Goal: Transaction & Acquisition: Purchase product/service

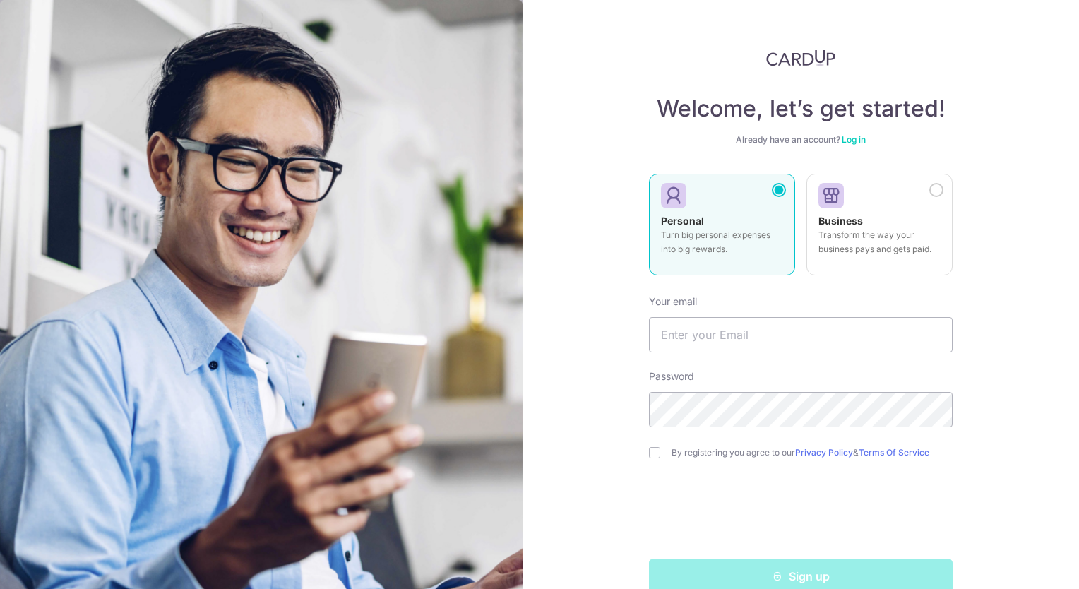
scroll to position [27, 0]
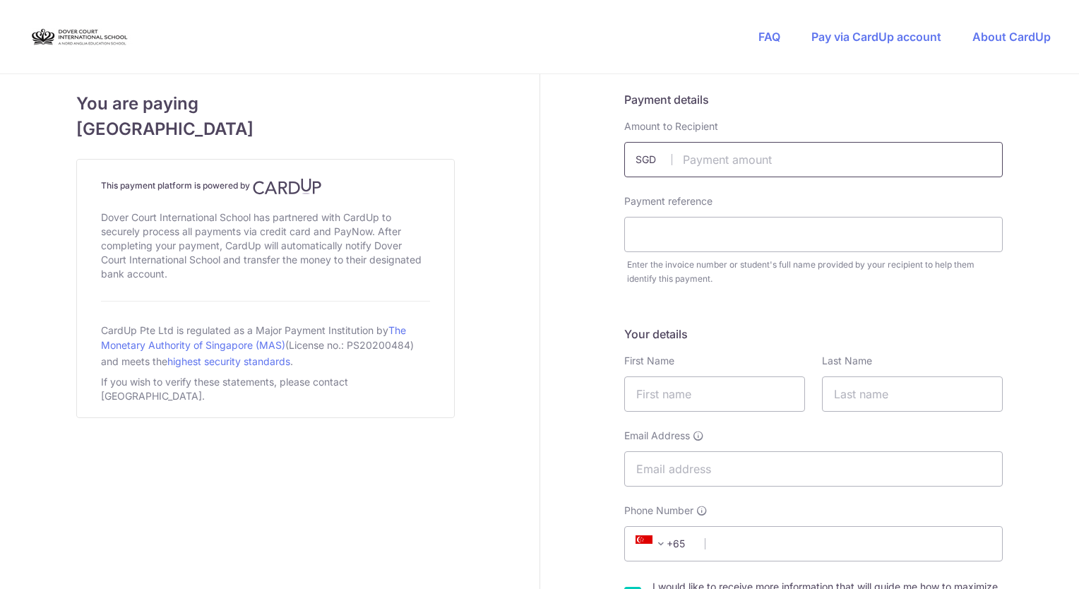
drag, startPoint x: 723, startPoint y: 162, endPoint x: 713, endPoint y: 162, distance: 9.9
click at [722, 162] on input "text" at bounding box center [813, 159] width 378 height 35
click at [701, 160] on input "text" at bounding box center [813, 159] width 378 height 35
click at [695, 233] on input "text" at bounding box center [813, 234] width 378 height 35
paste input "052188893001"
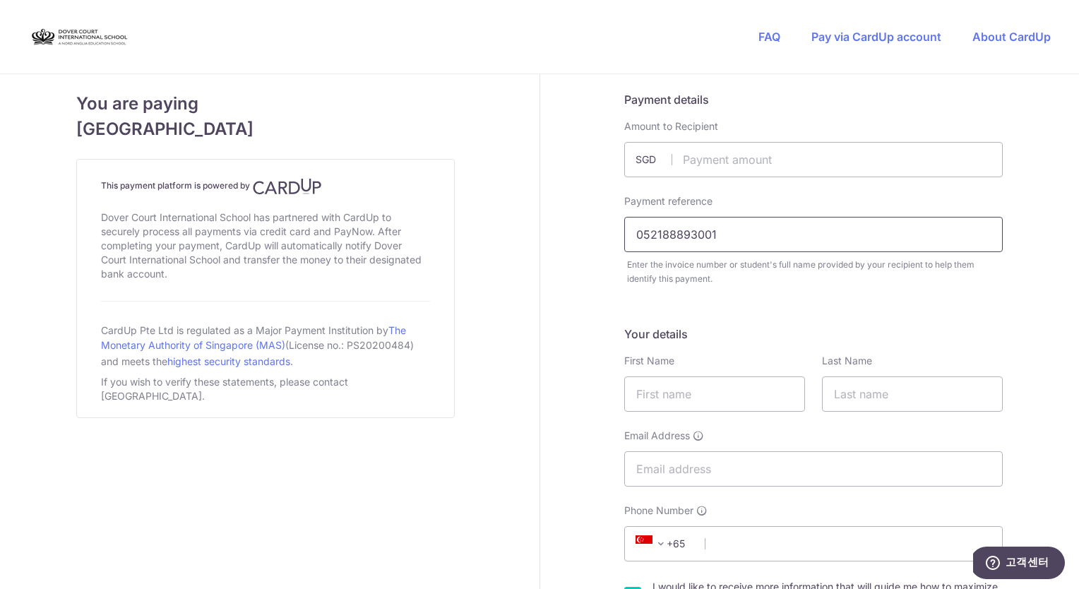
click at [633, 234] on input "052188893001" at bounding box center [813, 234] width 378 height 35
drag, startPoint x: 724, startPoint y: 236, endPoint x: 534, endPoint y: 242, distance: 190.7
paste input "197100313E"
type input "197100313E"
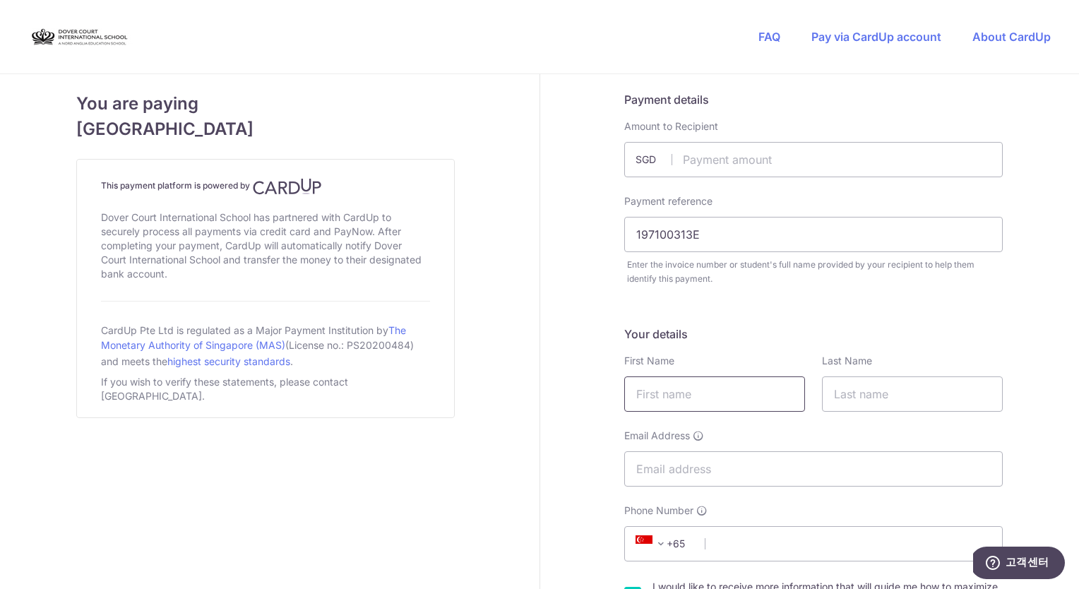
click at [729, 390] on input "text" at bounding box center [714, 393] width 181 height 35
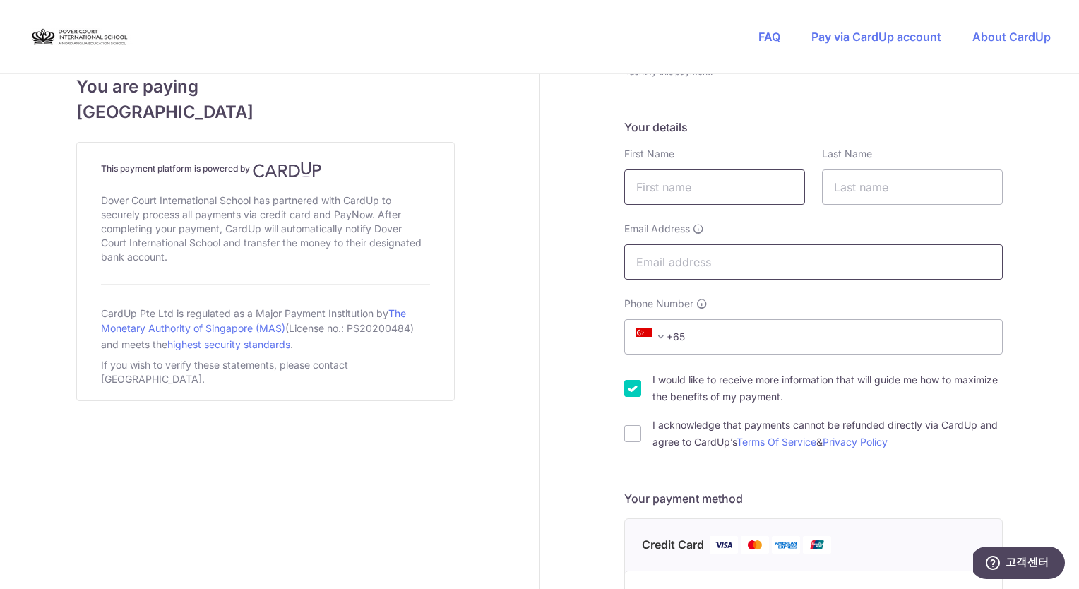
scroll to position [212, 0]
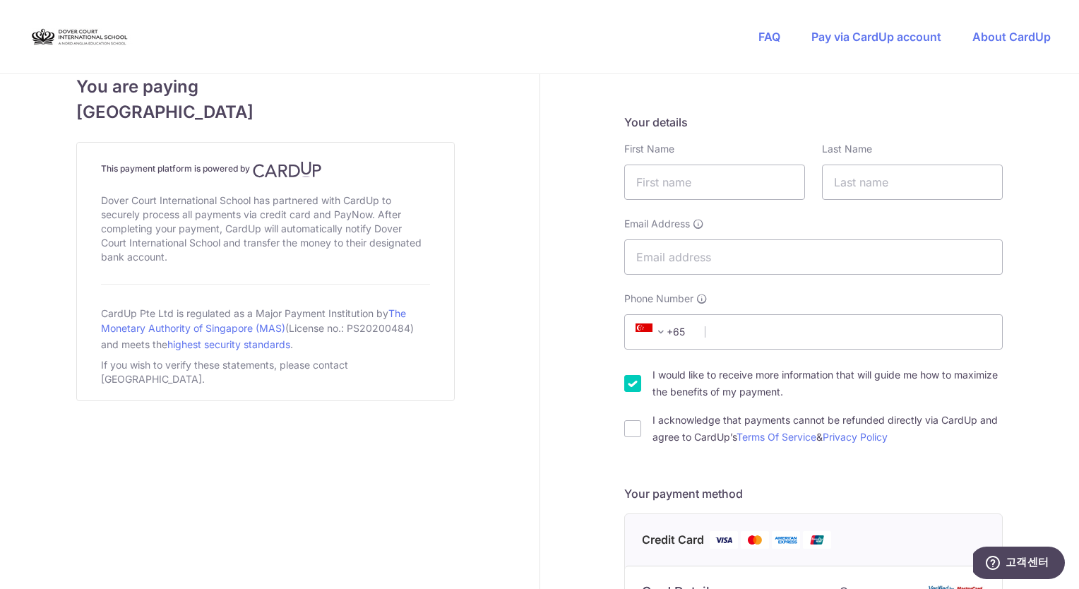
click at [884, 459] on form "Payment details Amount to Recipient SGD Payment reference 197100313E Enter the …" at bounding box center [813, 518] width 378 height 1278
click at [683, 185] on input "text" at bounding box center [714, 182] width 181 height 35
type input "ㅊ"
type input "CHIN UK"
click at [828, 179] on input "text" at bounding box center [912, 182] width 181 height 35
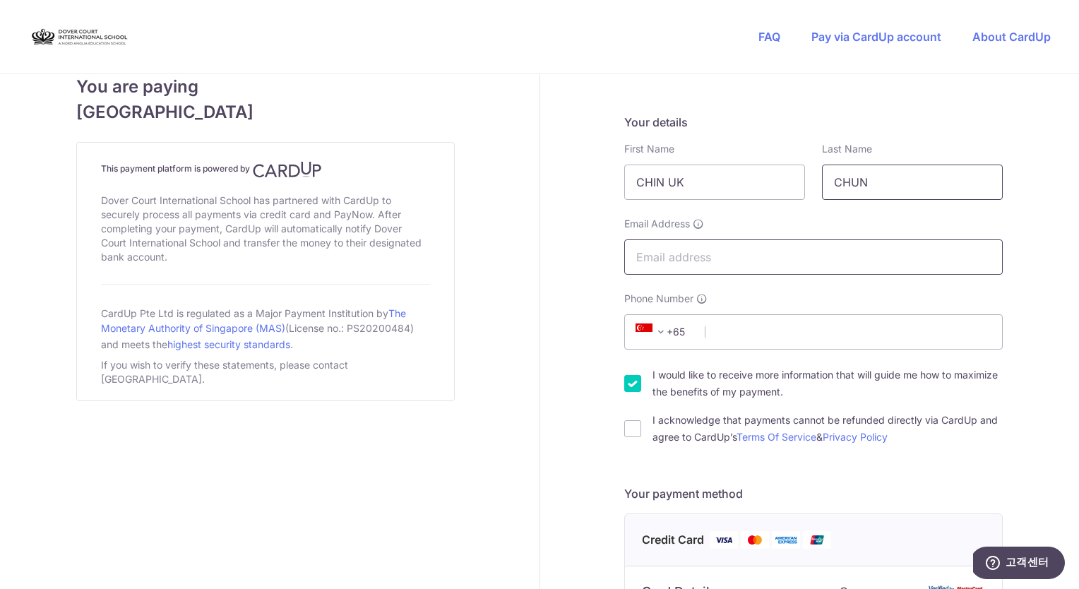
type input "CHUN"
click at [730, 264] on input "Email Address" at bounding box center [813, 256] width 378 height 35
type input "[PERSON_NAME][EMAIL_ADDRESS][PERSON_NAME][DOMAIN_NAME]"
type input "45888"
select select "KR"
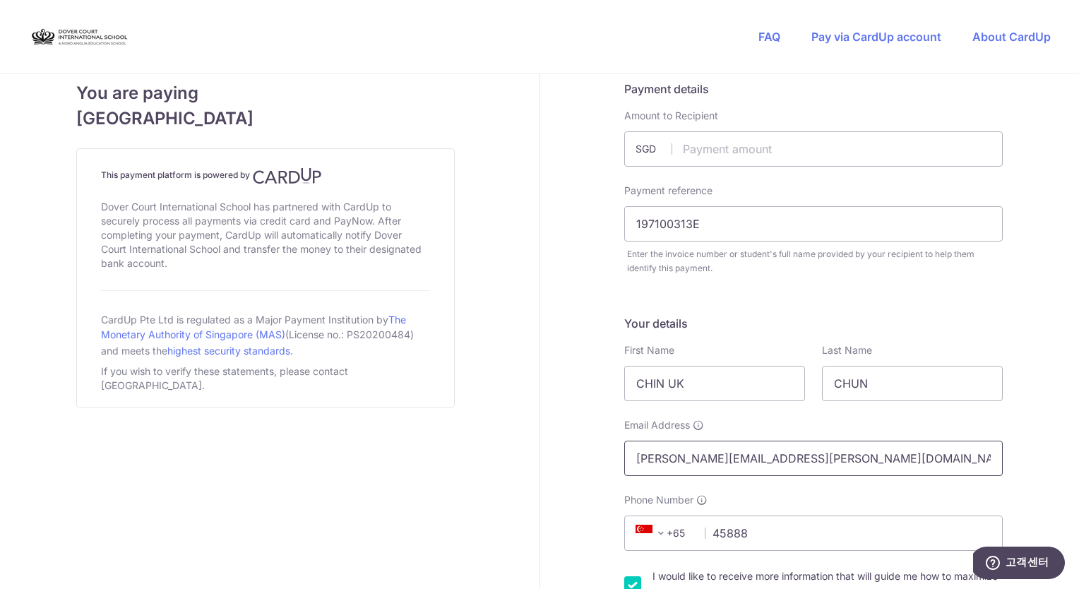
scroll to position [0, 0]
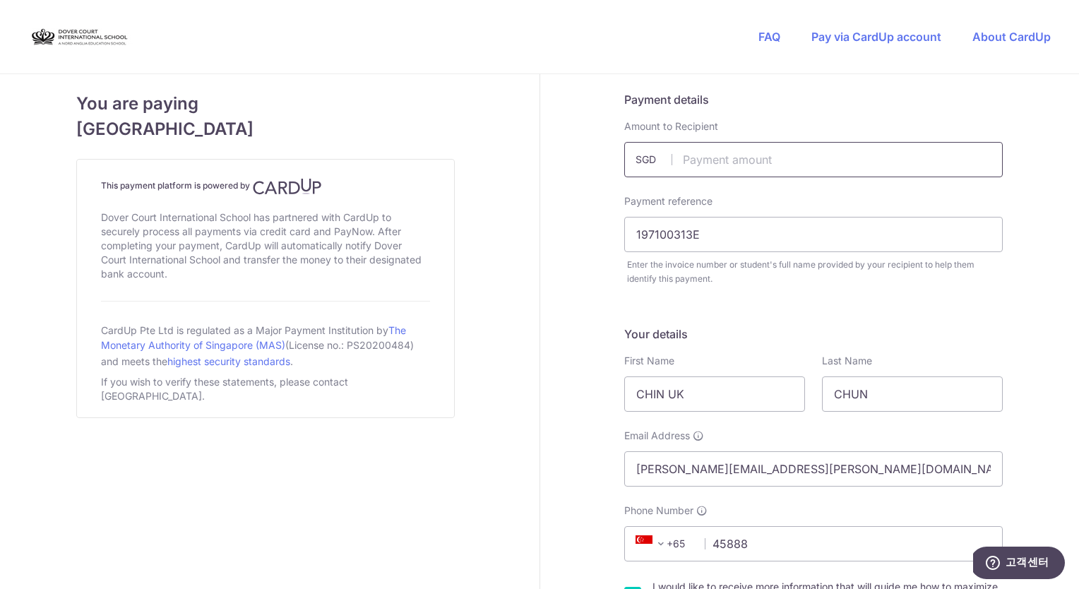
click at [731, 162] on input "text" at bounding box center [813, 159] width 378 height 35
click at [763, 160] on input "text" at bounding box center [813, 159] width 378 height 35
type input "850.00"
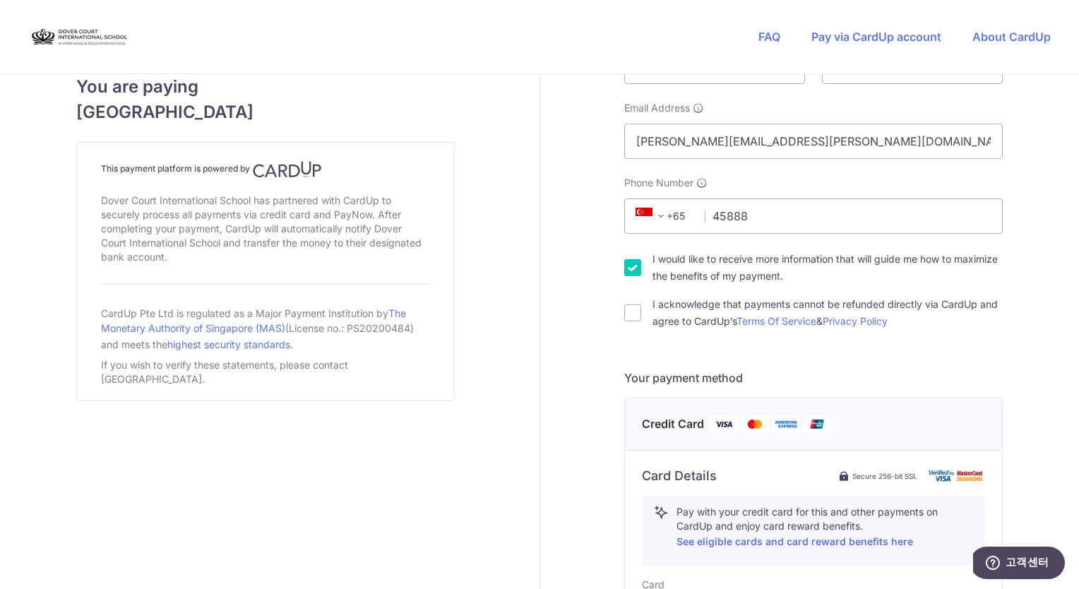
scroll to position [353, 0]
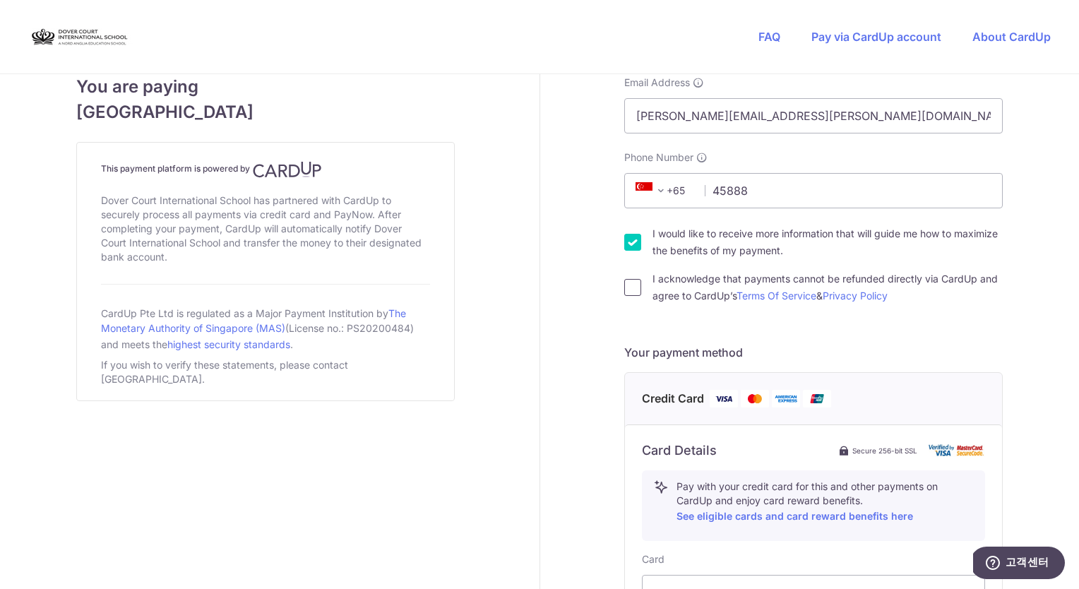
click at [633, 289] on input "I acknowledge that payments cannot be refunded directly via CardUp and agree to…" at bounding box center [632, 287] width 17 height 17
checkbox input "true"
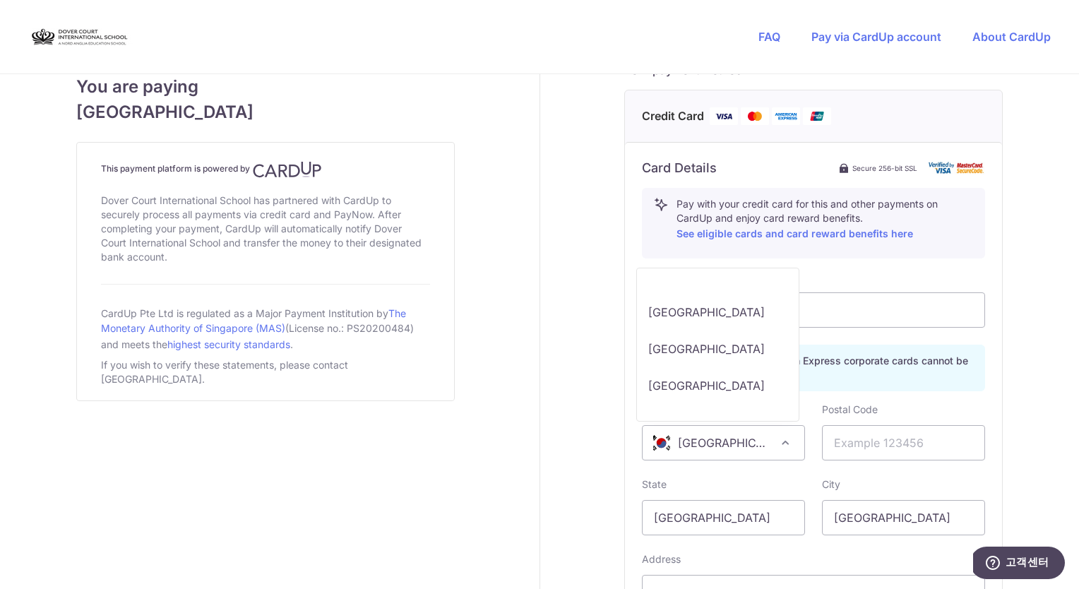
scroll to position [7843, 0]
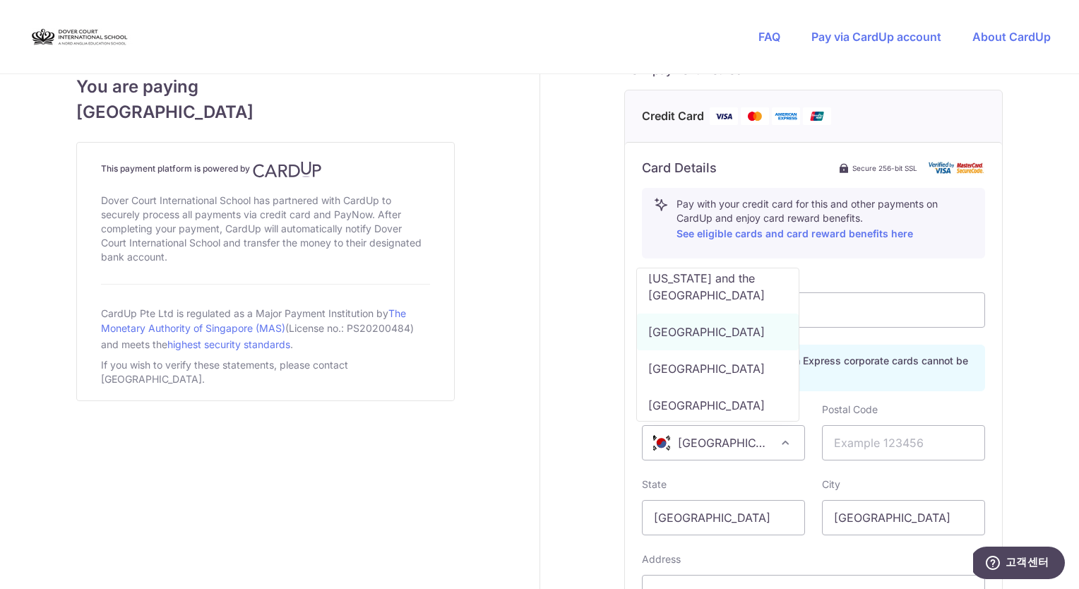
click at [777, 445] on span at bounding box center [785, 442] width 17 height 17
click at [738, 450] on span "[GEOGRAPHIC_DATA]" at bounding box center [724, 443] width 162 height 34
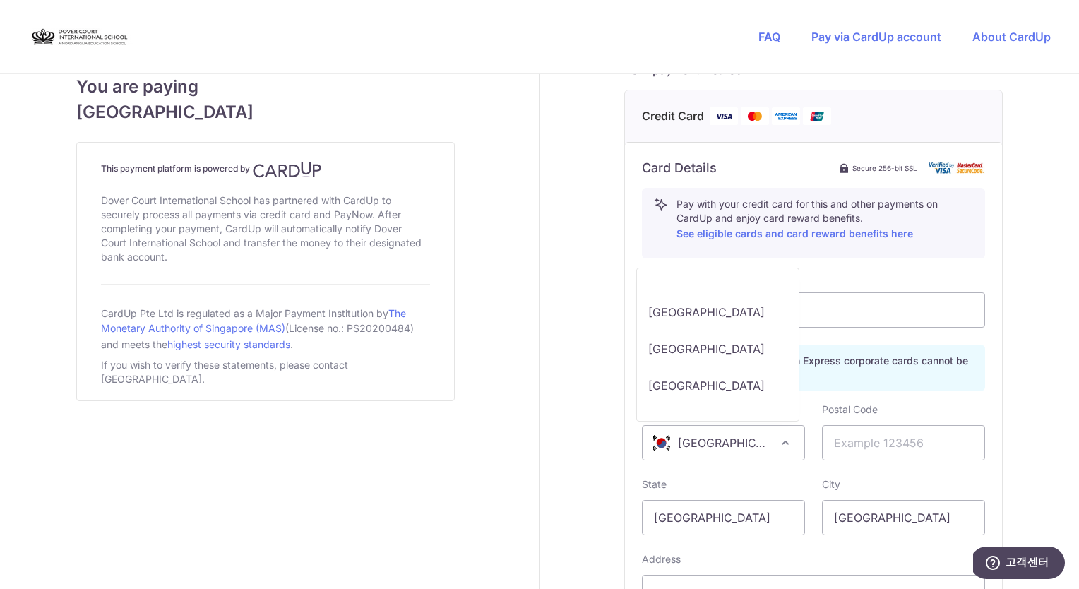
click at [736, 445] on span "[GEOGRAPHIC_DATA]" at bounding box center [724, 443] width 162 height 34
click at [974, 287] on div "Card" at bounding box center [813, 299] width 343 height 58
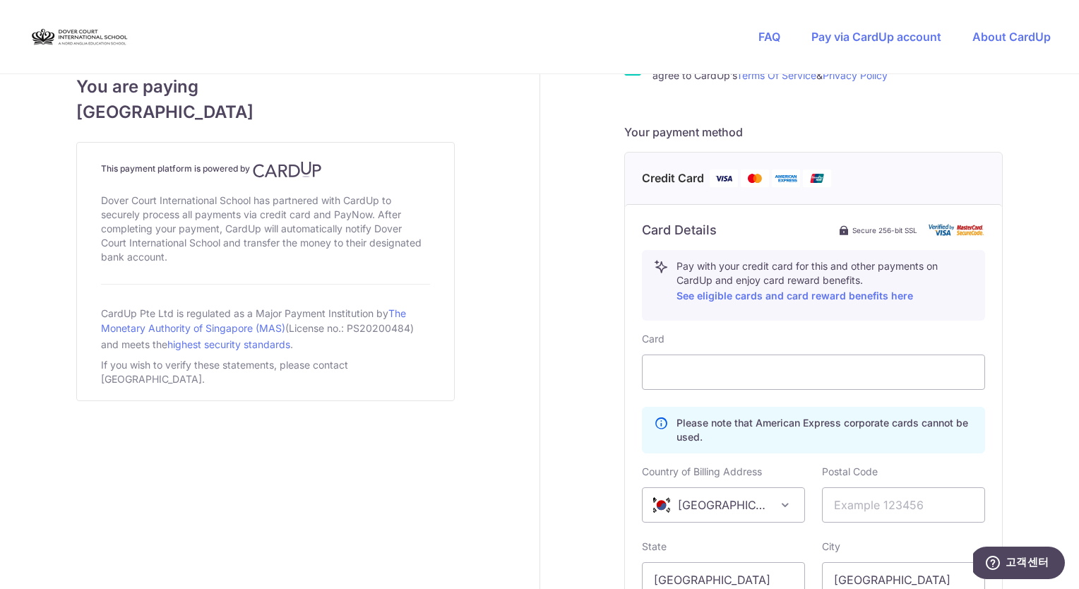
scroll to position [706, 0]
